Goal: Information Seeking & Learning: Understand process/instructions

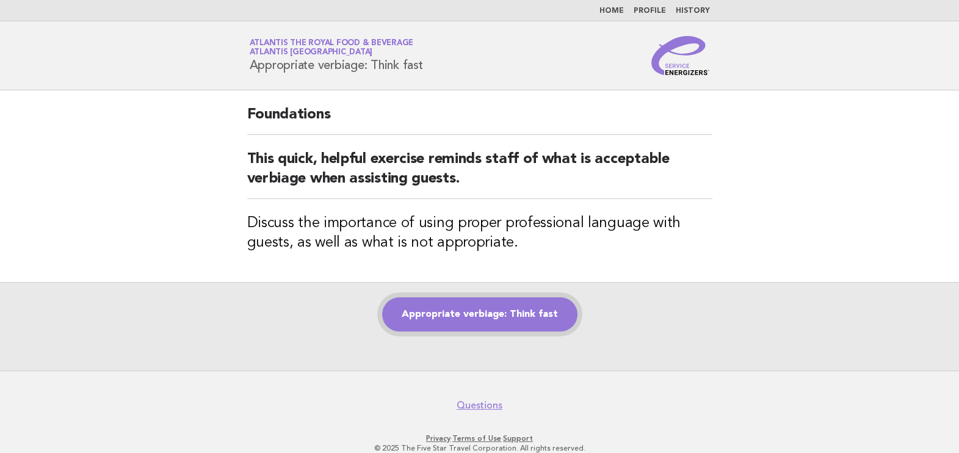
click at [511, 321] on link "Appropriate verbiage: Think fast" at bounding box center [479, 314] width 195 height 34
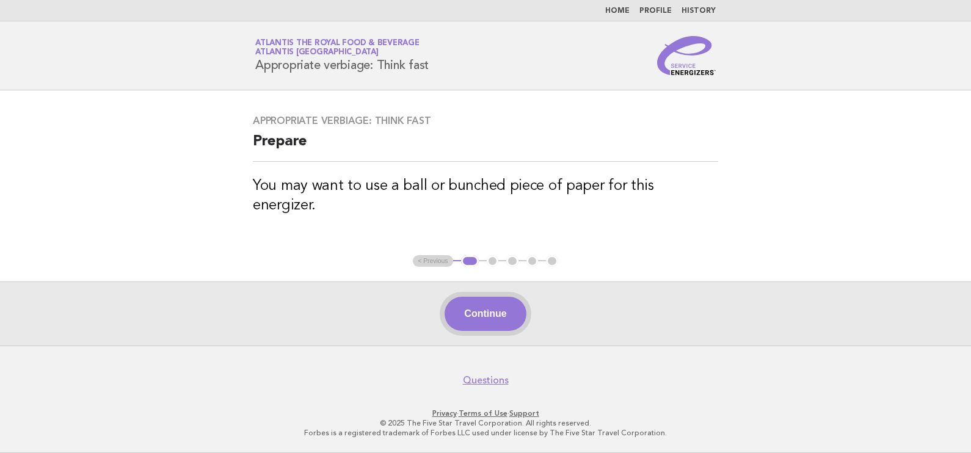
click at [507, 321] on button "Continue" at bounding box center [485, 314] width 81 height 34
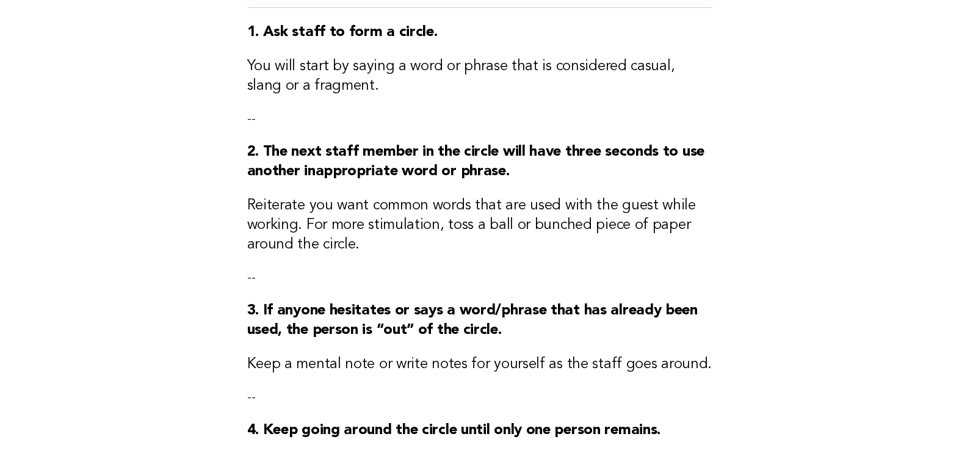
scroll to position [229, 0]
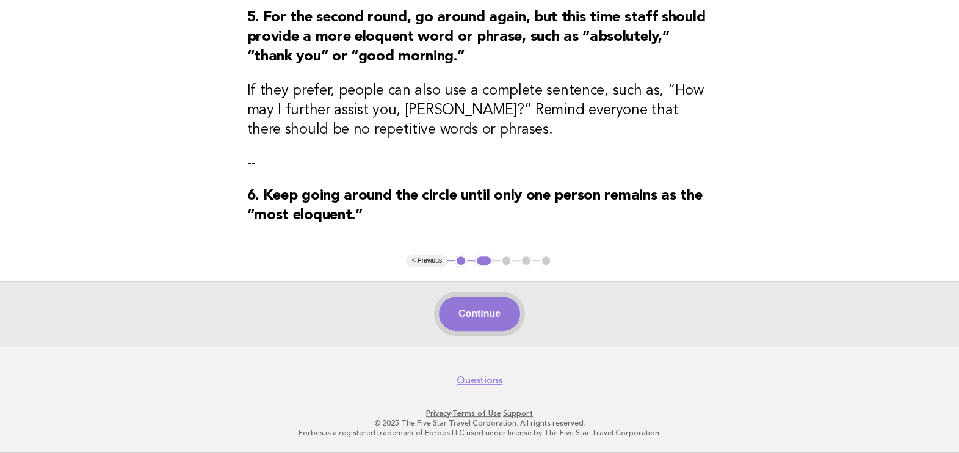
click at [492, 328] on button "Continue" at bounding box center [479, 314] width 81 height 34
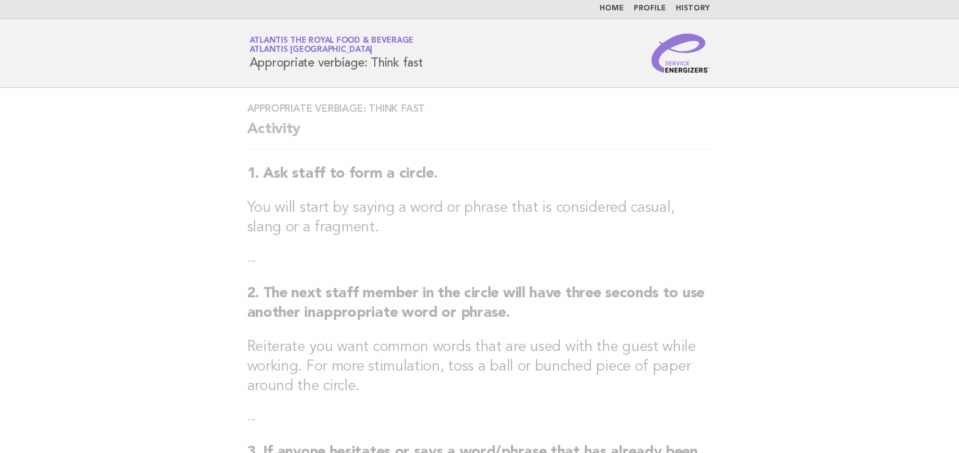
scroll to position [0, 0]
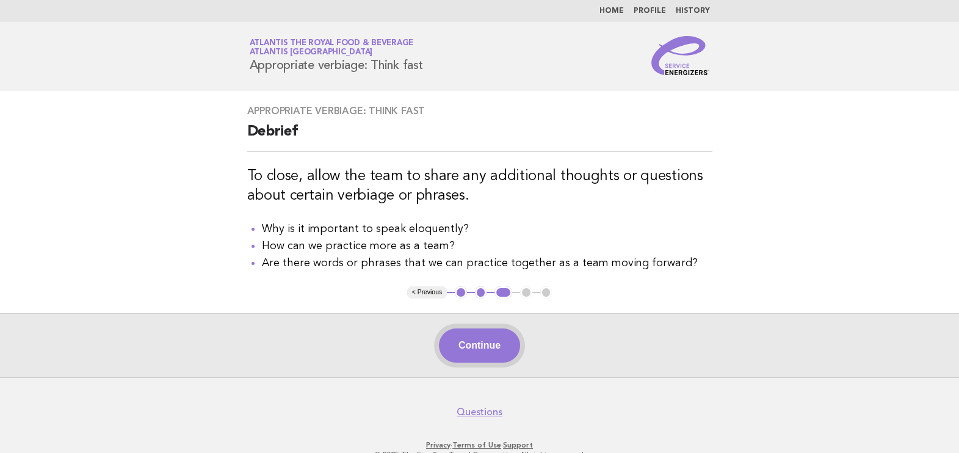
click at [480, 339] on button "Continue" at bounding box center [479, 346] width 81 height 34
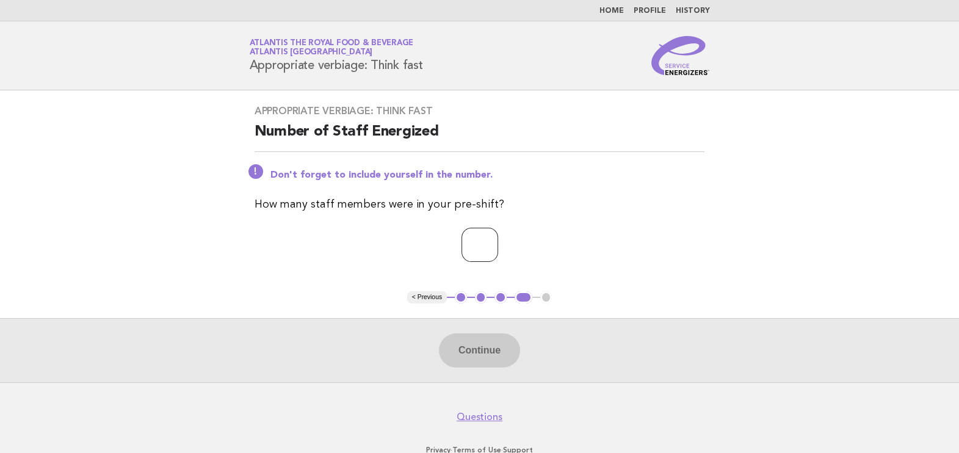
click at [489, 238] on input "number" at bounding box center [480, 245] width 37 height 34
type input "*"
click at [470, 346] on button "Continue" at bounding box center [479, 350] width 81 height 34
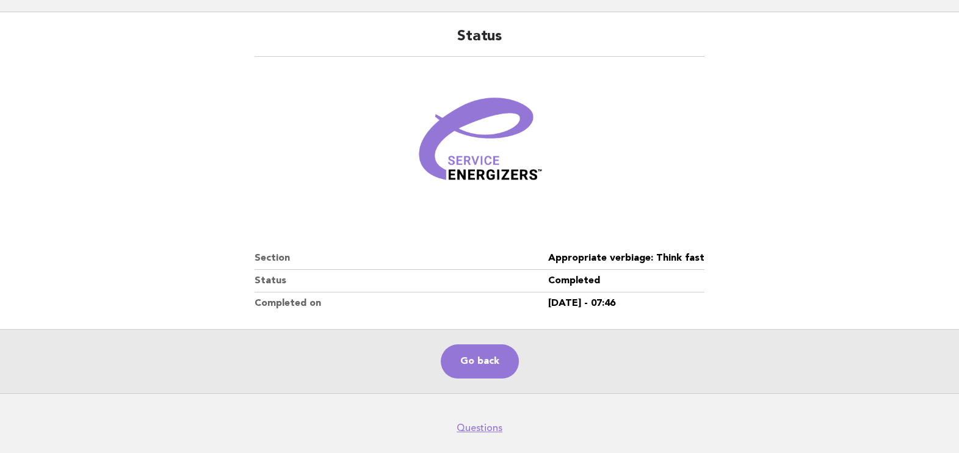
scroll to position [125, 0]
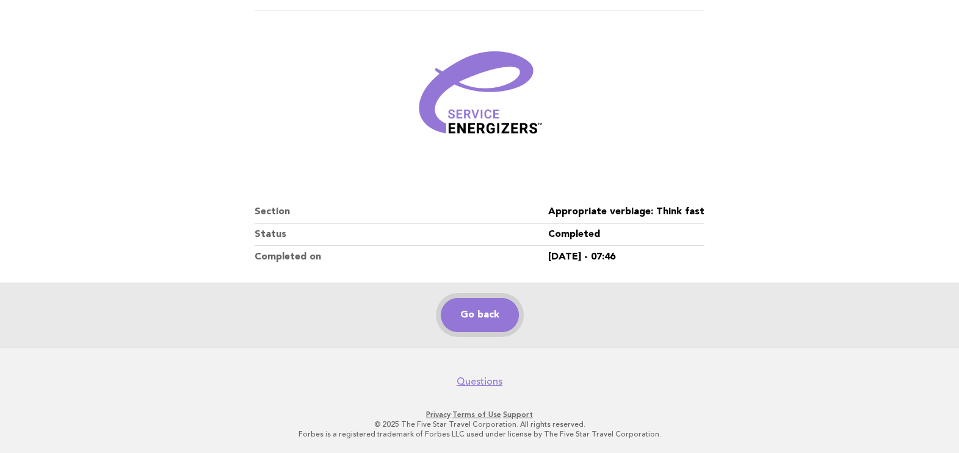
click at [483, 302] on link "Go back" at bounding box center [480, 315] width 78 height 34
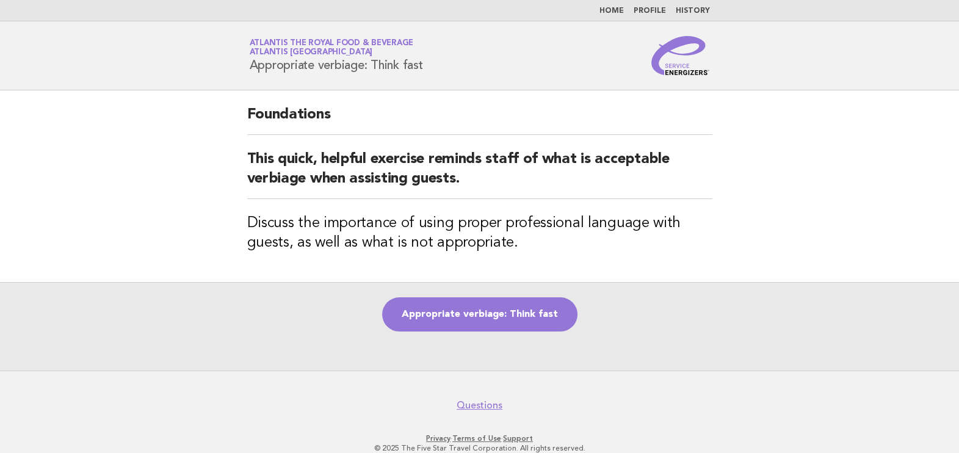
drag, startPoint x: 250, startPoint y: 63, endPoint x: 459, endPoint y: 61, distance: 209.5
click at [459, 61] on div "Service Energizers Atlantis the Royal Food & Beverage Atlantis [GEOGRAPHIC_DATA…" at bounding box center [480, 55] width 495 height 39
copy h1 "Appropriate verbiage: Think fast"
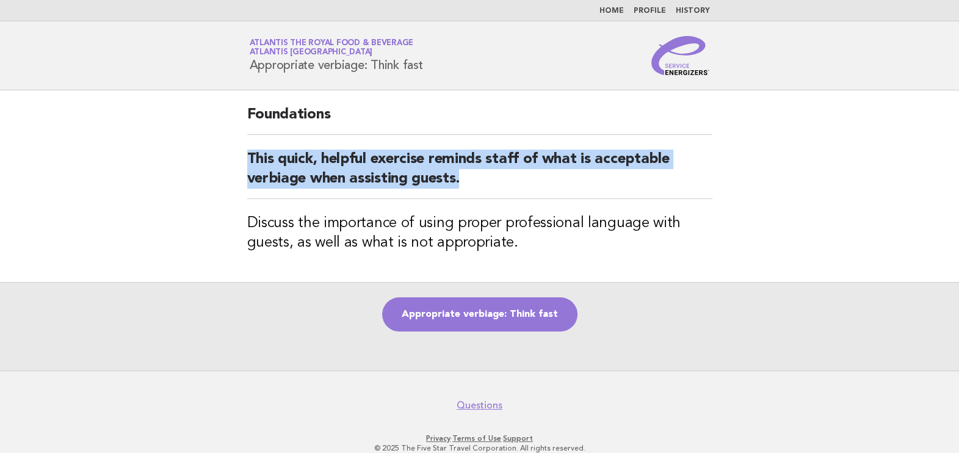
drag, startPoint x: 249, startPoint y: 159, endPoint x: 497, endPoint y: 183, distance: 249.2
click at [497, 183] on h2 "This quick, helpful exercise reminds staff of what is acceptable verbiage when …" at bounding box center [479, 174] width 465 height 49
copy h2 "This quick, helpful exercise reminds staff of what is acceptable verbiage when …"
